Goal: Transaction & Acquisition: Purchase product/service

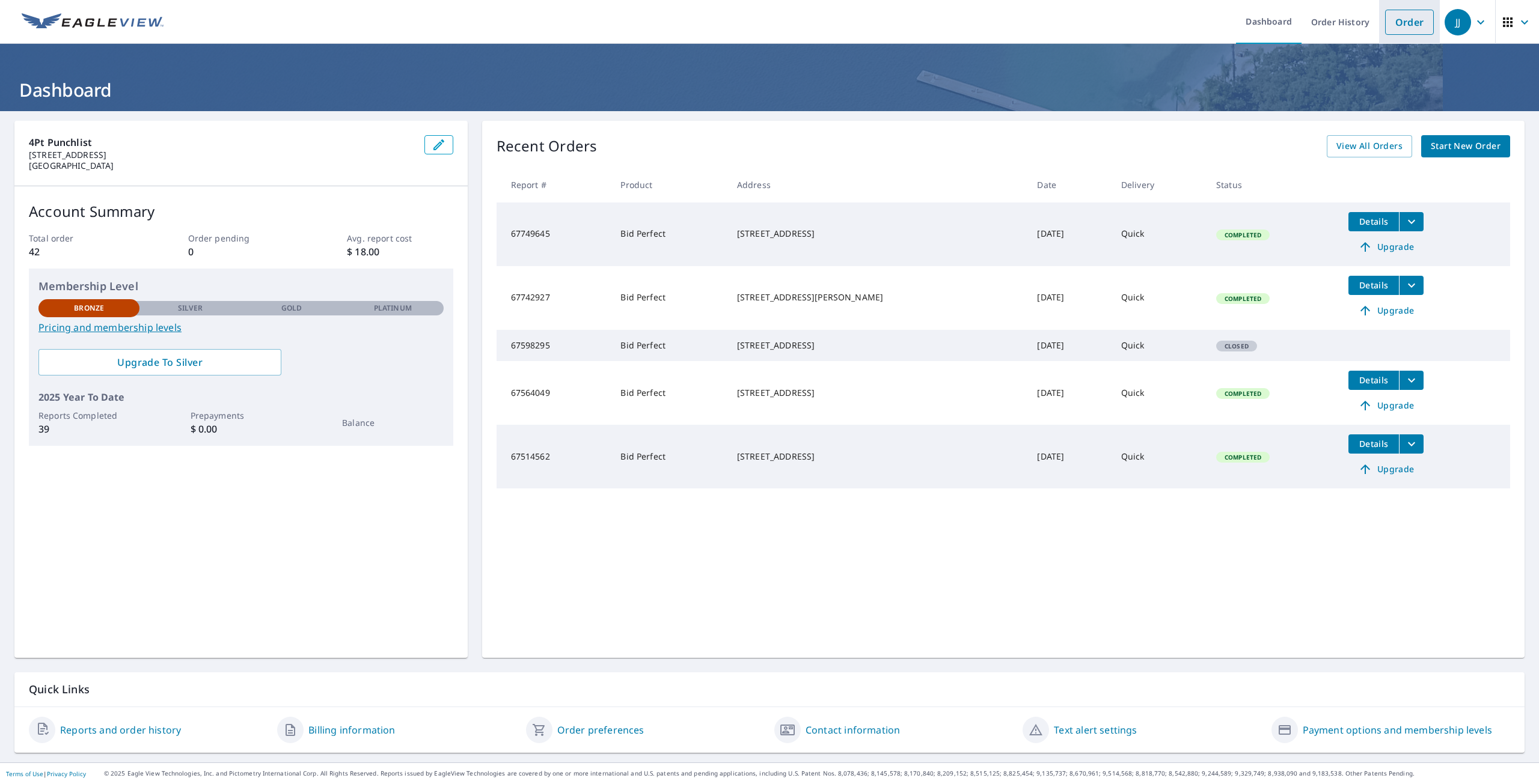
click at [1397, 27] on link "Order" at bounding box center [1409, 22] width 49 height 26
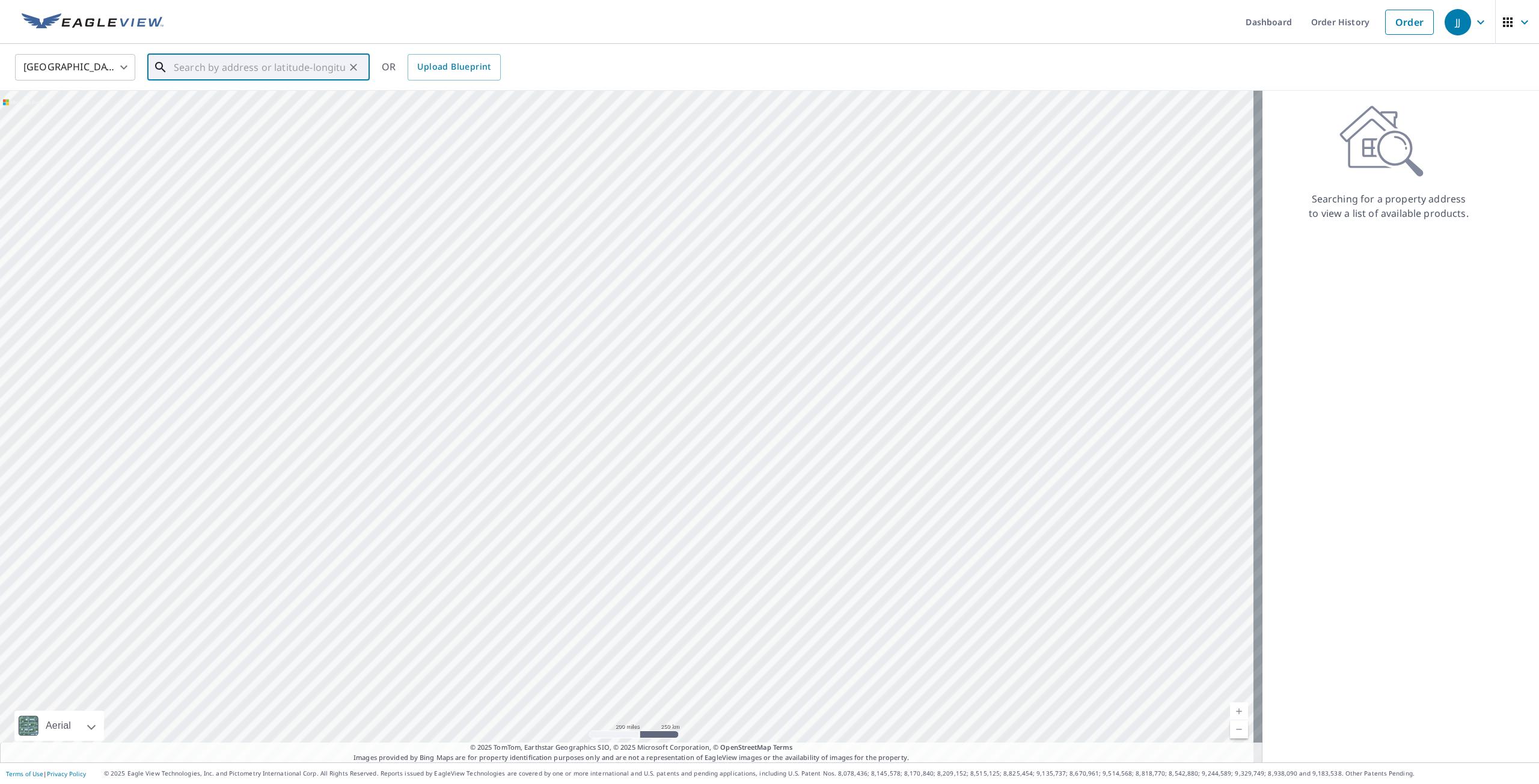
click at [312, 57] on input "text" at bounding box center [259, 67] width 171 height 34
paste input "[STREET_ADDRESS]"
click at [243, 112] on p "[GEOGRAPHIC_DATA]" at bounding box center [266, 115] width 189 height 12
type input "[STREET_ADDRESS]"
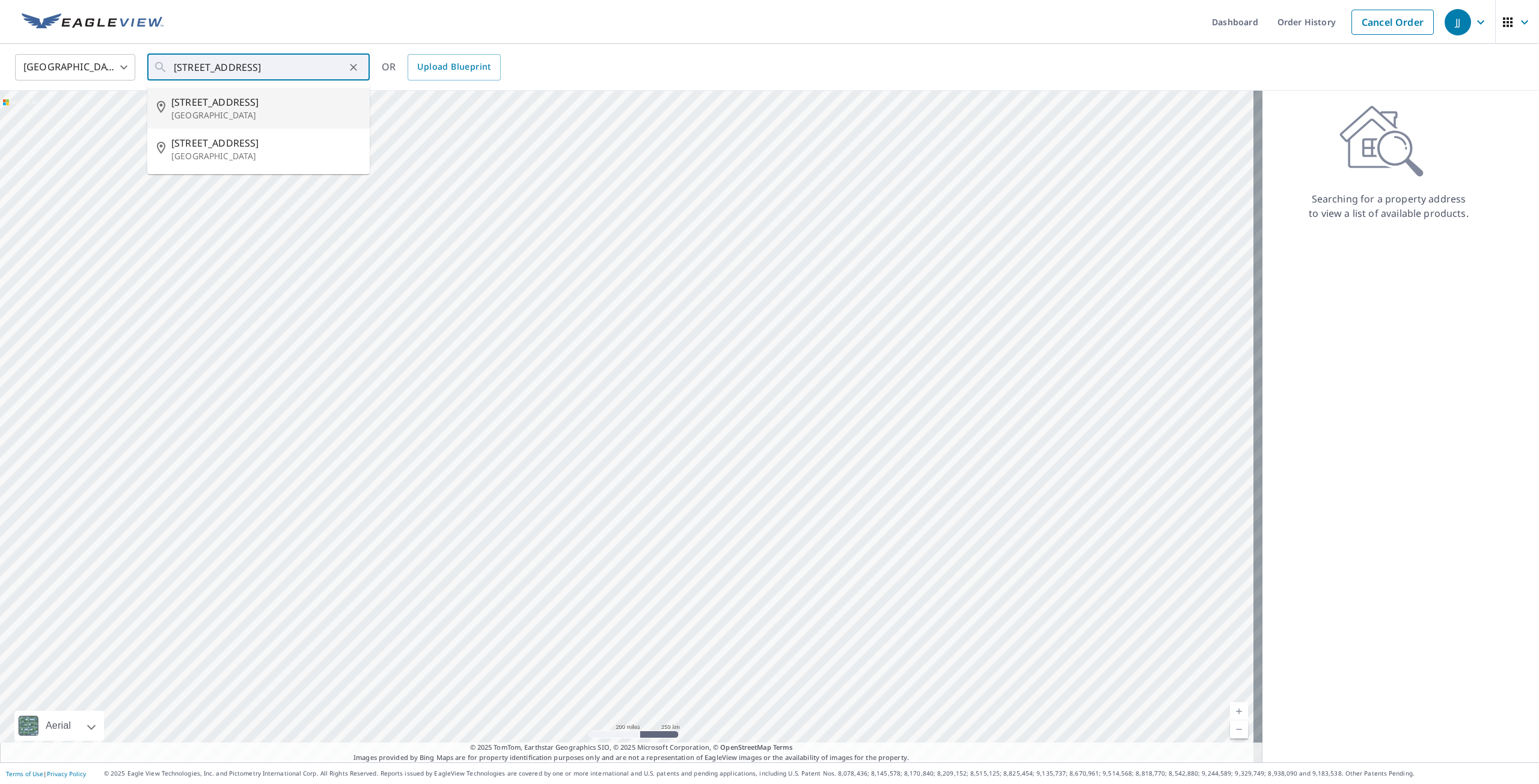
scroll to position [0, 0]
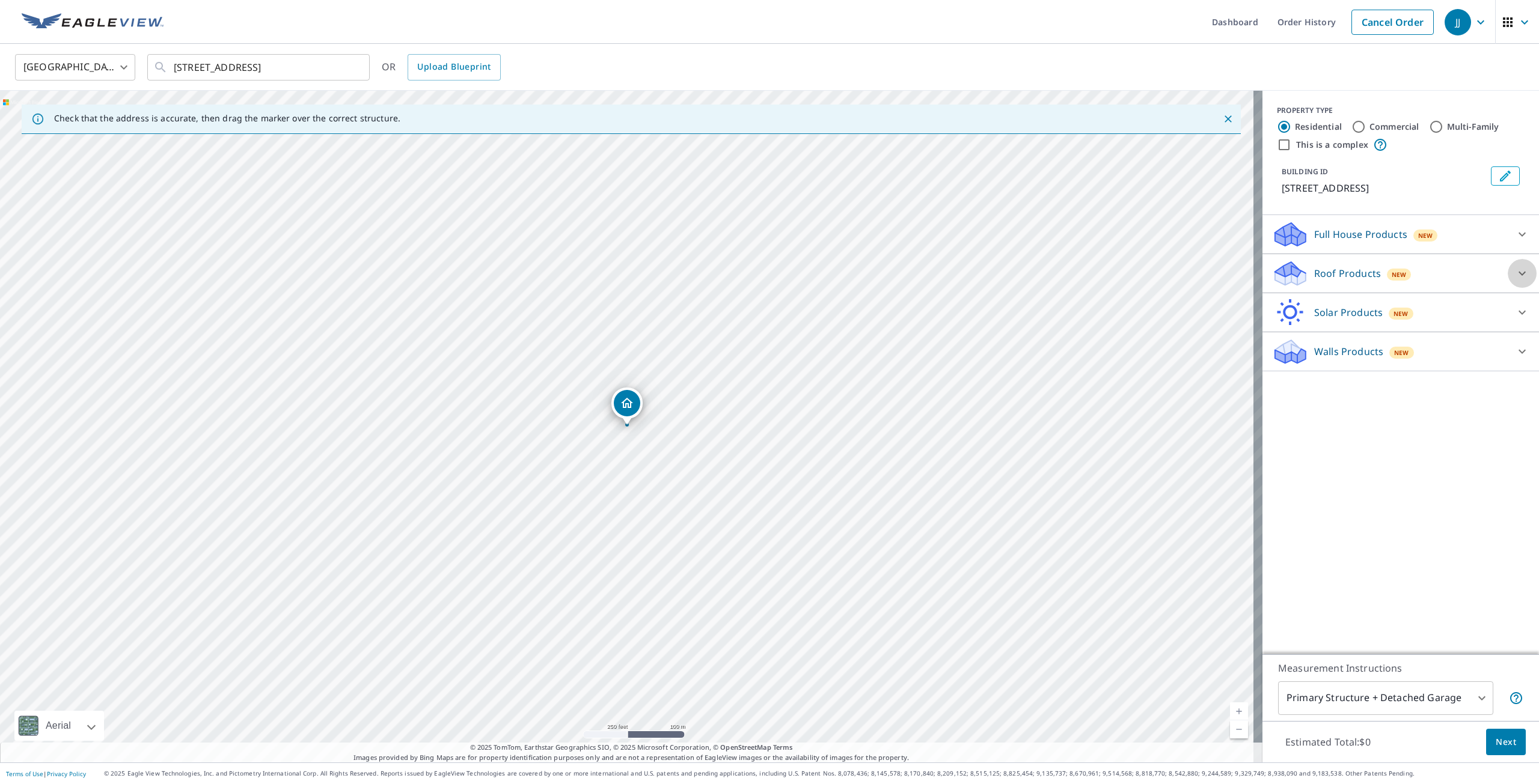
click at [1525, 273] on div at bounding box center [1522, 273] width 29 height 29
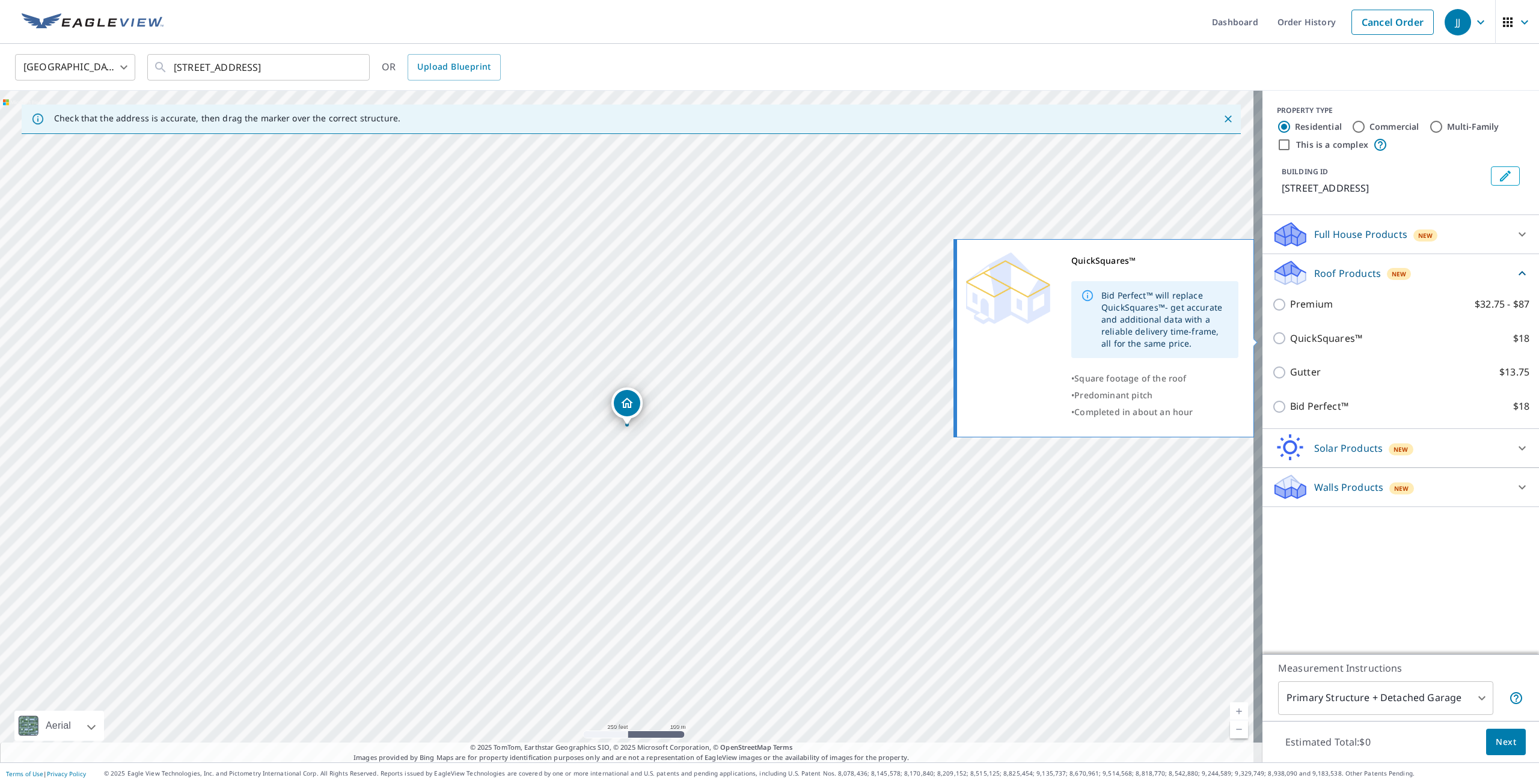
click at [1289, 340] on p "QuickSquares™" at bounding box center [1325, 339] width 72 height 15
click at [1285, 340] on input "QuickSquares™ $18" at bounding box center [1280, 338] width 18 height 14
checkbox input "true"
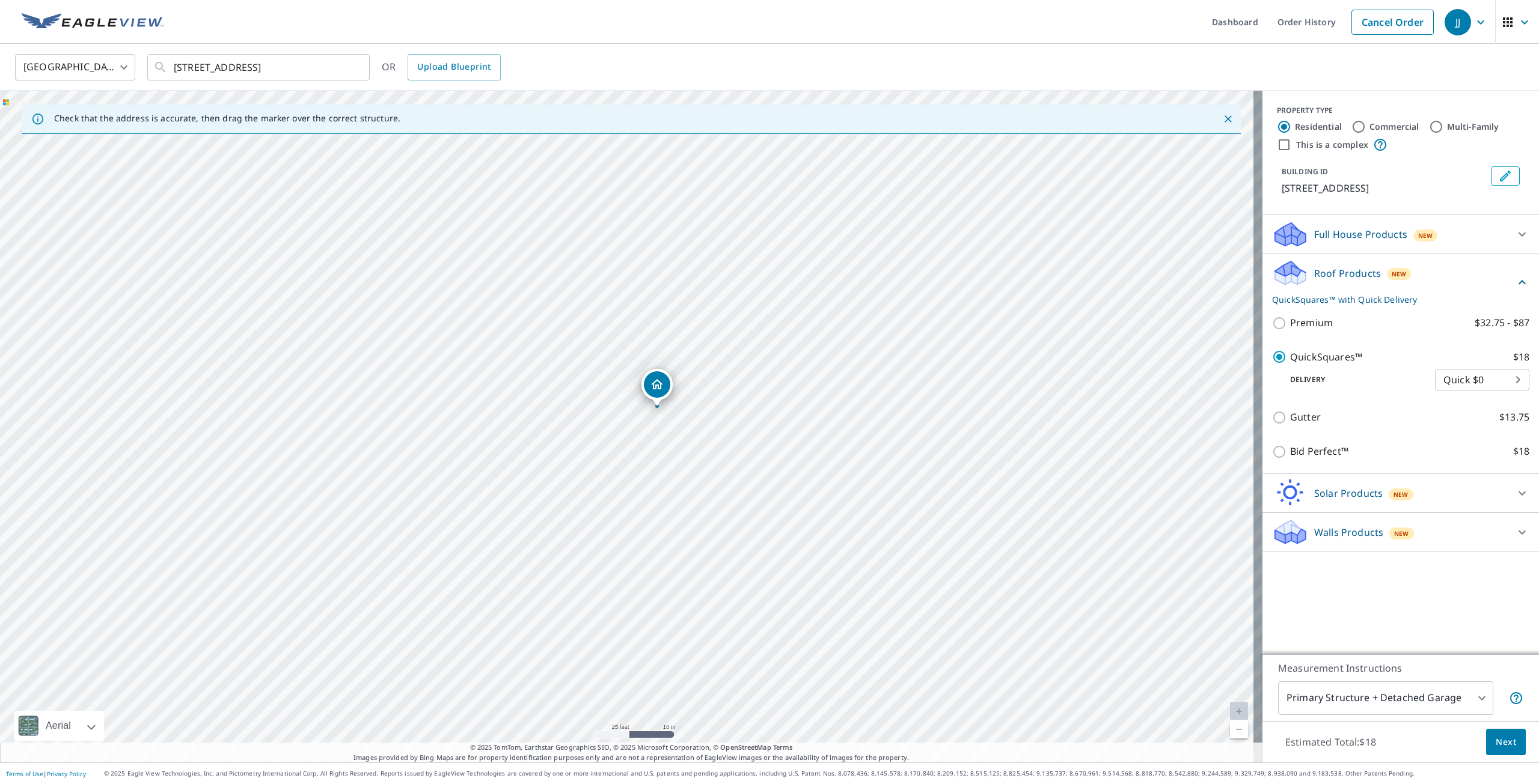
click at [1502, 742] on span "Next" at bounding box center [1506, 742] width 20 height 15
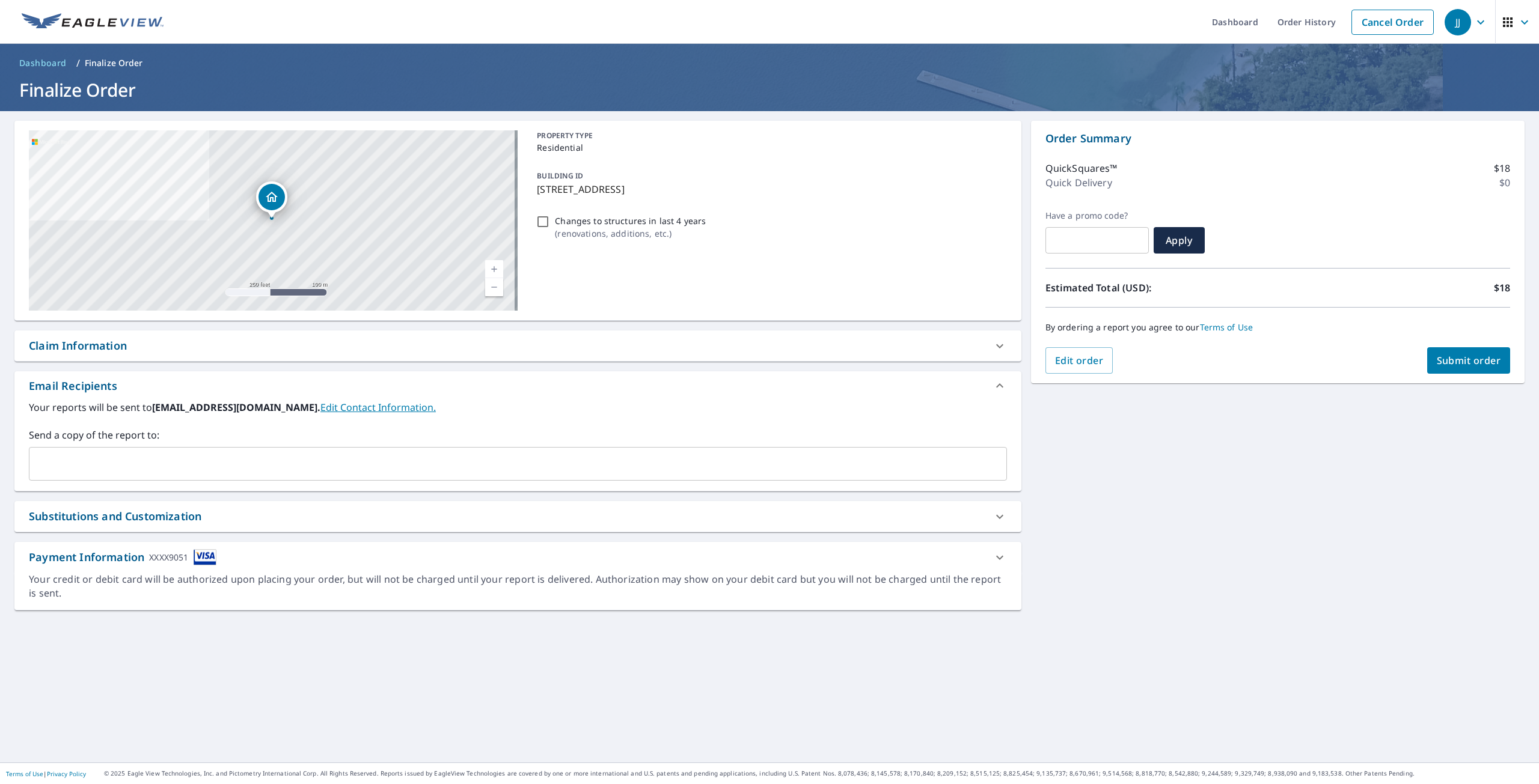
click at [1463, 361] on span "Submit order" at bounding box center [1469, 361] width 65 height 14
